Goal: Information Seeking & Learning: Learn about a topic

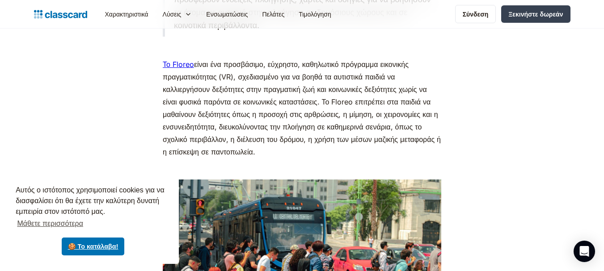
scroll to position [2252, 0]
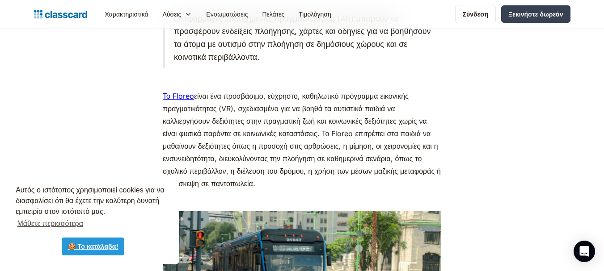
click at [103, 243] on link "🍪 Το κατάλαβα!" at bounding box center [93, 247] width 63 height 18
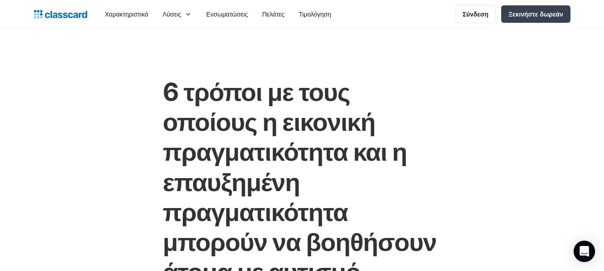
scroll to position [0, 0]
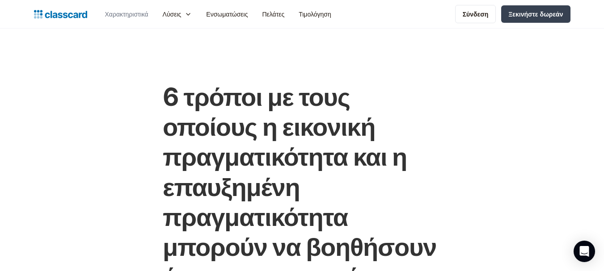
click at [118, 11] on font "Χαρακτηριστικά" at bounding box center [126, 14] width 43 height 8
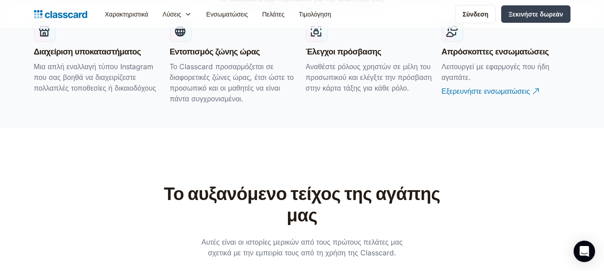
scroll to position [1968, 0]
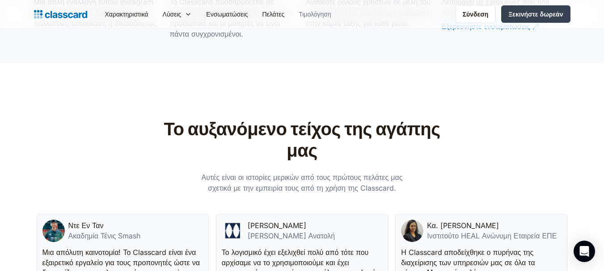
click at [331, 13] on font "Τιμολόγηση" at bounding box center [315, 14] width 33 height 8
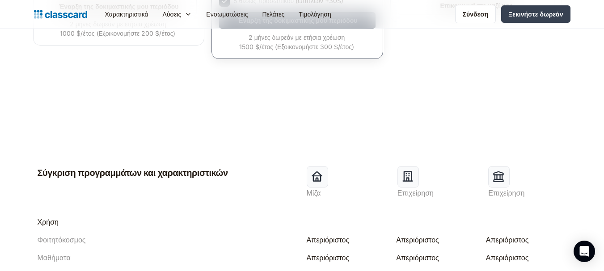
scroll to position [403, 0]
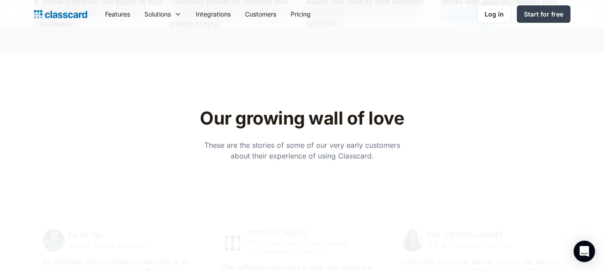
scroll to position [1942, 0]
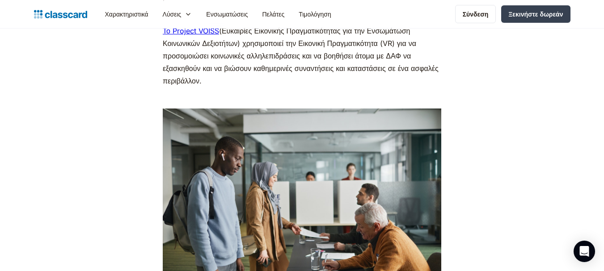
scroll to position [1610, 0]
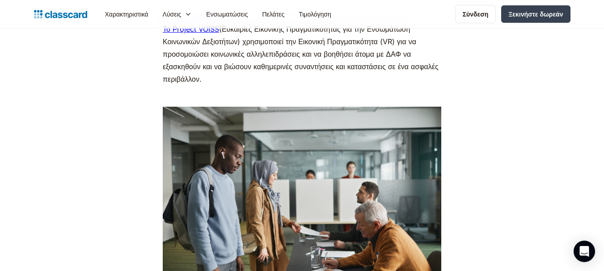
click at [194, 34] on font "Το Project VOISS" at bounding box center [191, 29] width 56 height 9
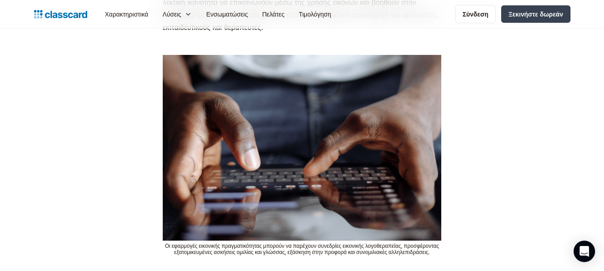
scroll to position [2952, 0]
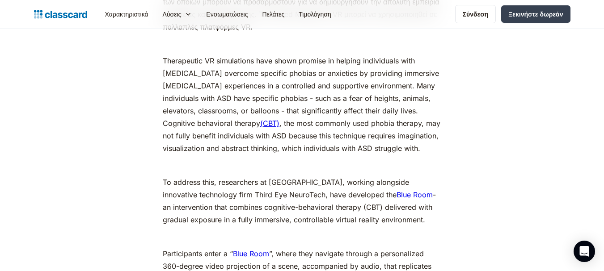
scroll to position [5367, 0]
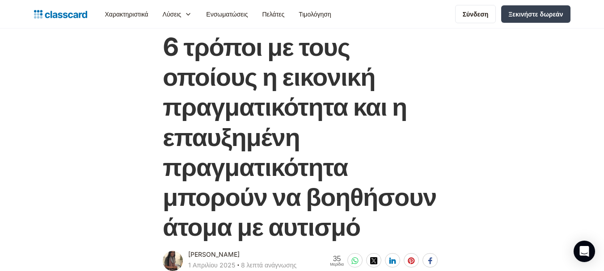
scroll to position [45, 0]
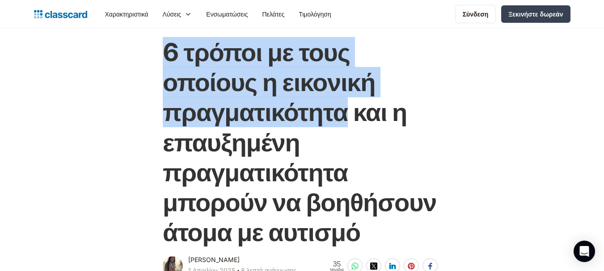
drag, startPoint x: 360, startPoint y: 114, endPoint x: 159, endPoint y: 60, distance: 207.9
click at [159, 60] on div "6 τρόποι με τους οποίους η εικονική πραγματικότητα και η επαυξημένη πραγματικότ…" at bounding box center [302, 154] width 364 height 250
copy font "6 τρόποι με τους οποίους η εικονική πραγματικότητα"
